Goal: Information Seeking & Learning: Learn about a topic

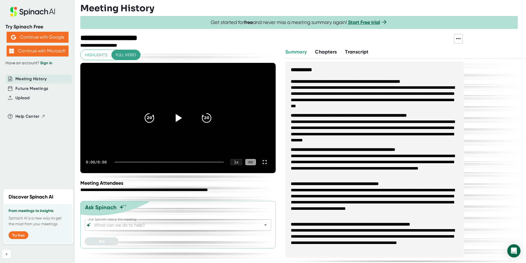
click at [178, 118] on icon at bounding box center [179, 118] width 6 height 8
click at [263, 162] on icon at bounding box center [264, 162] width 7 height 7
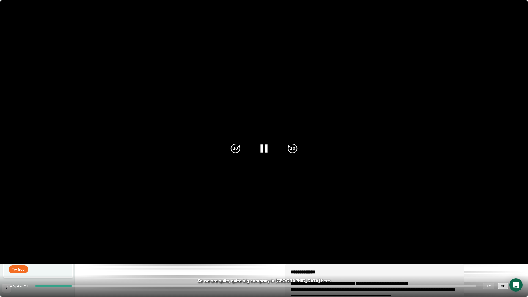
click at [261, 145] on icon at bounding box center [264, 149] width 14 height 14
